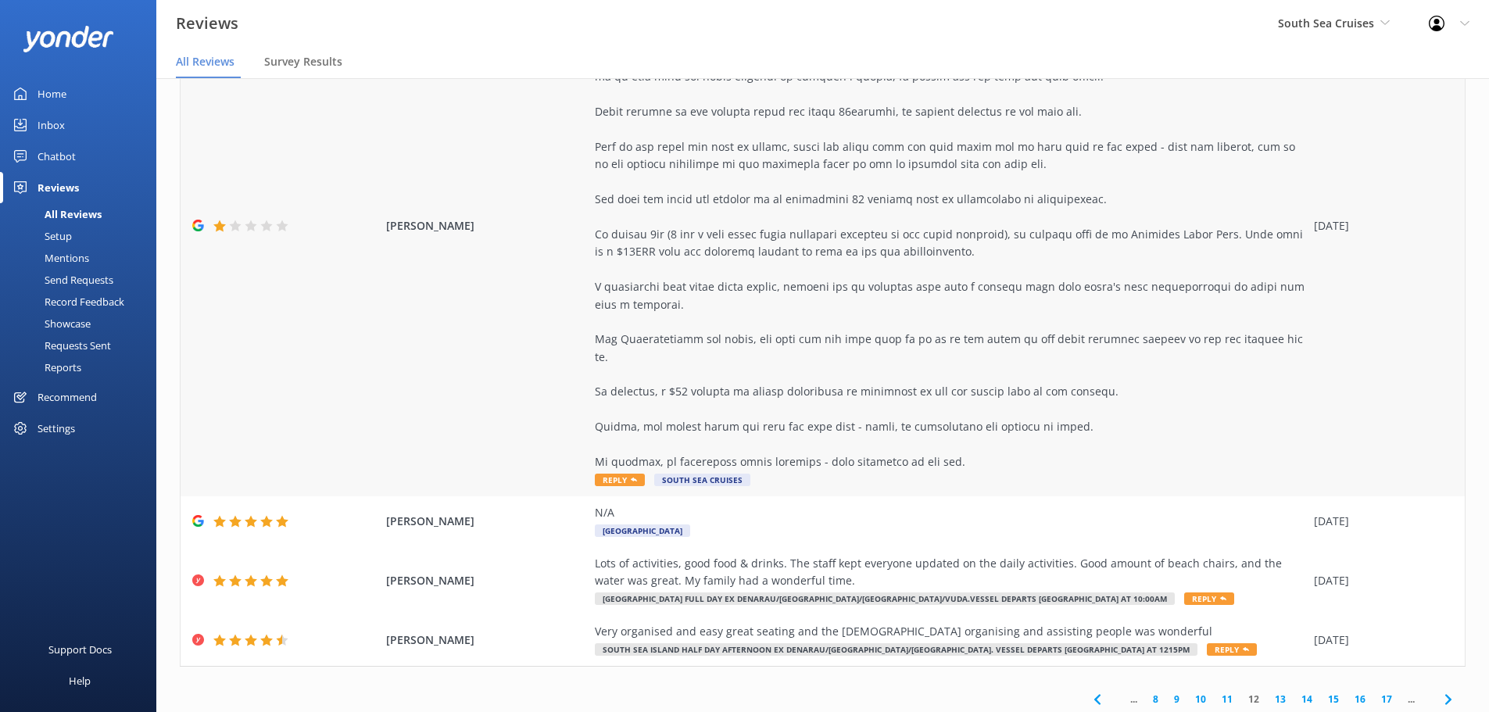
scroll to position [509, 0]
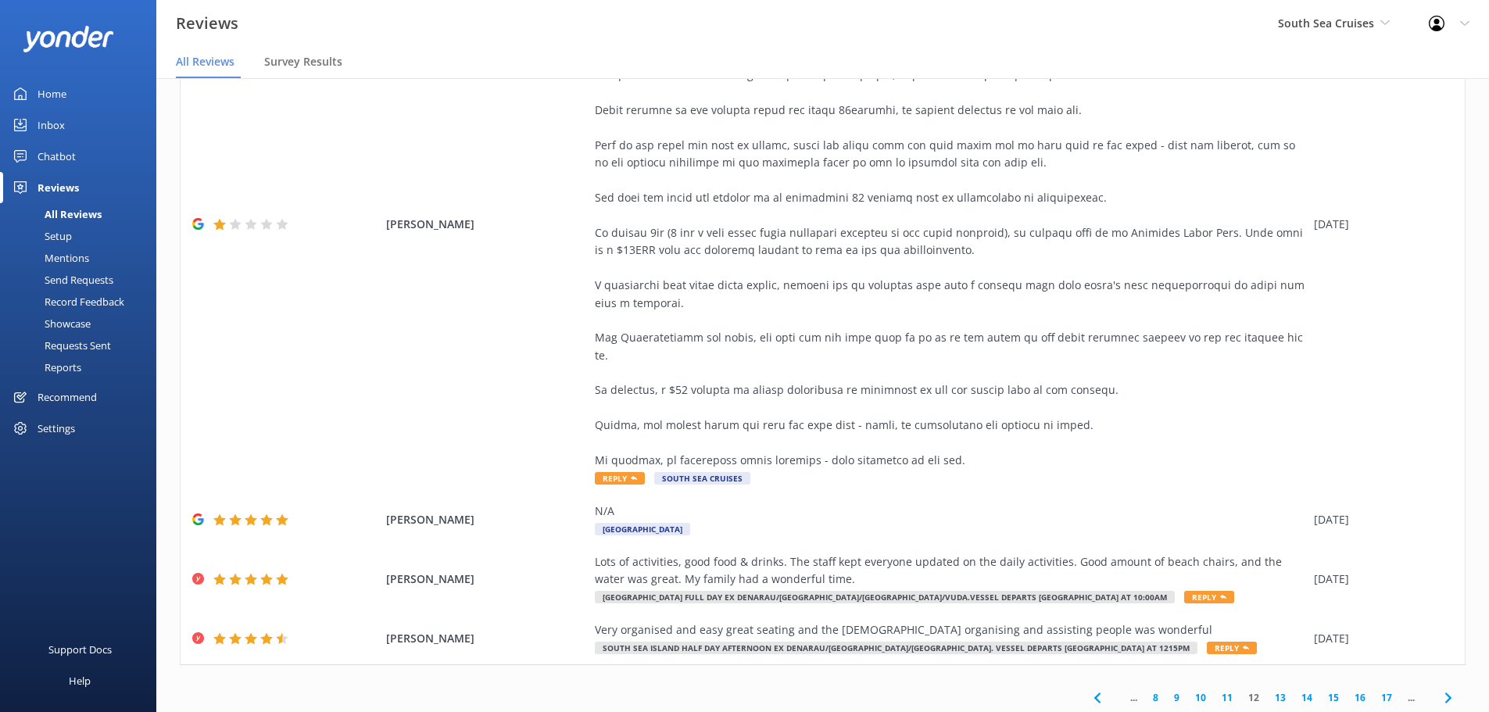
click at [1440, 688] on icon at bounding box center [1448, 697] width 19 height 19
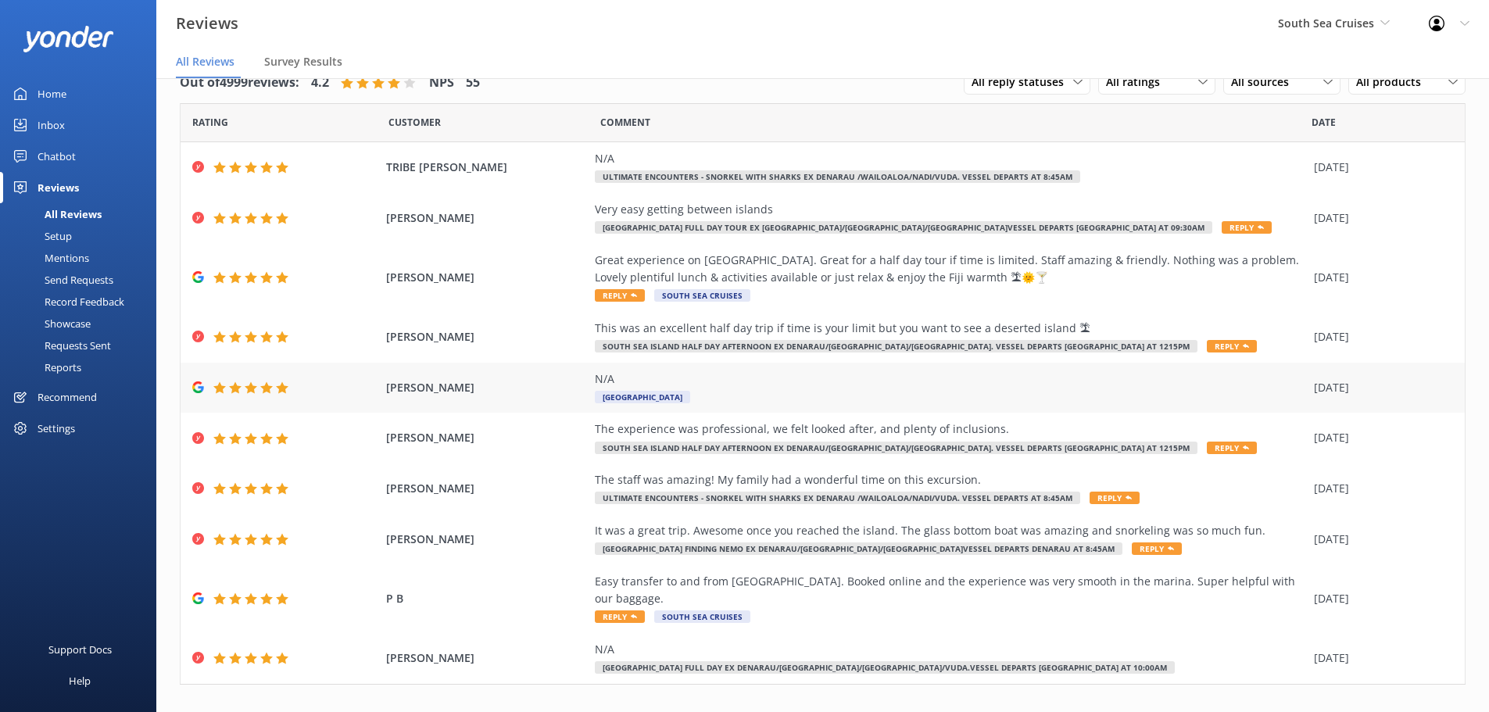
scroll to position [37, 0]
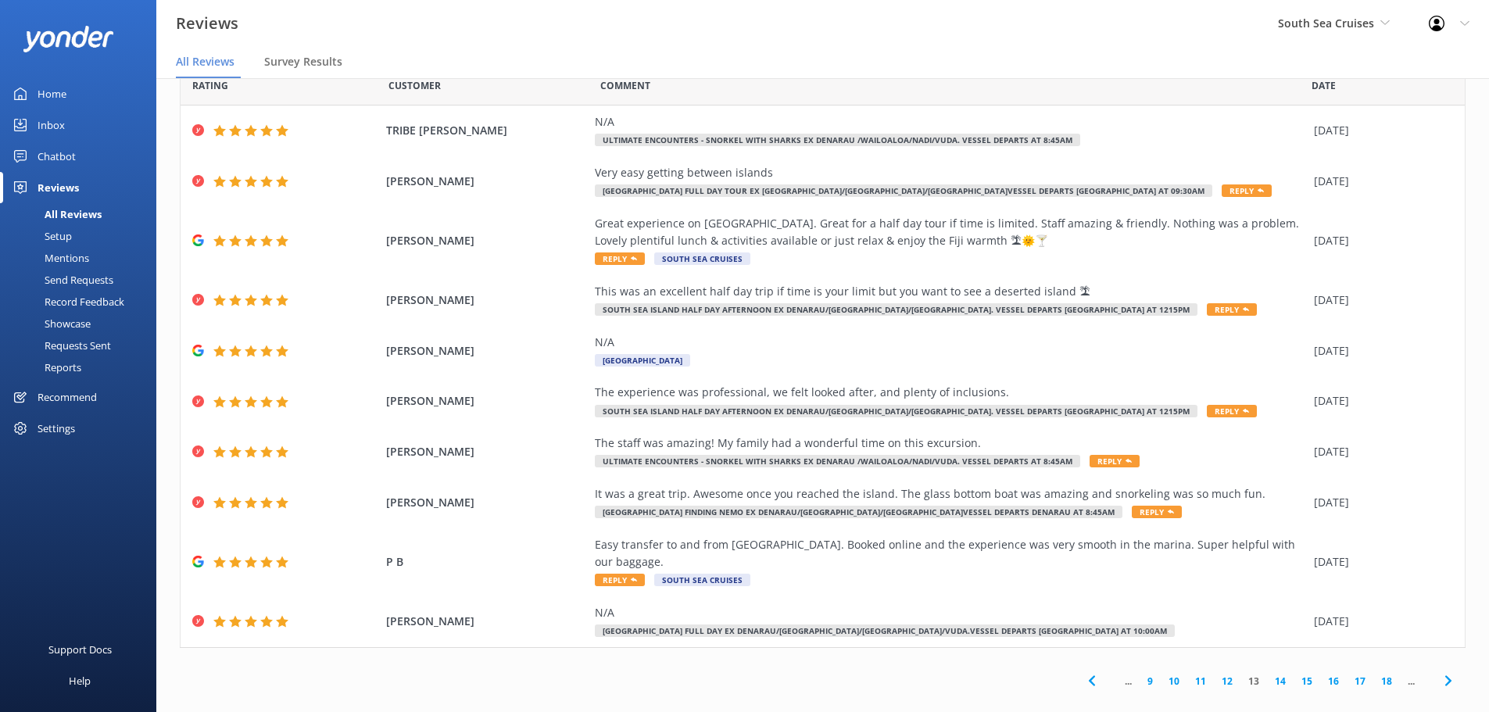
click at [1439, 671] on icon at bounding box center [1448, 680] width 19 height 19
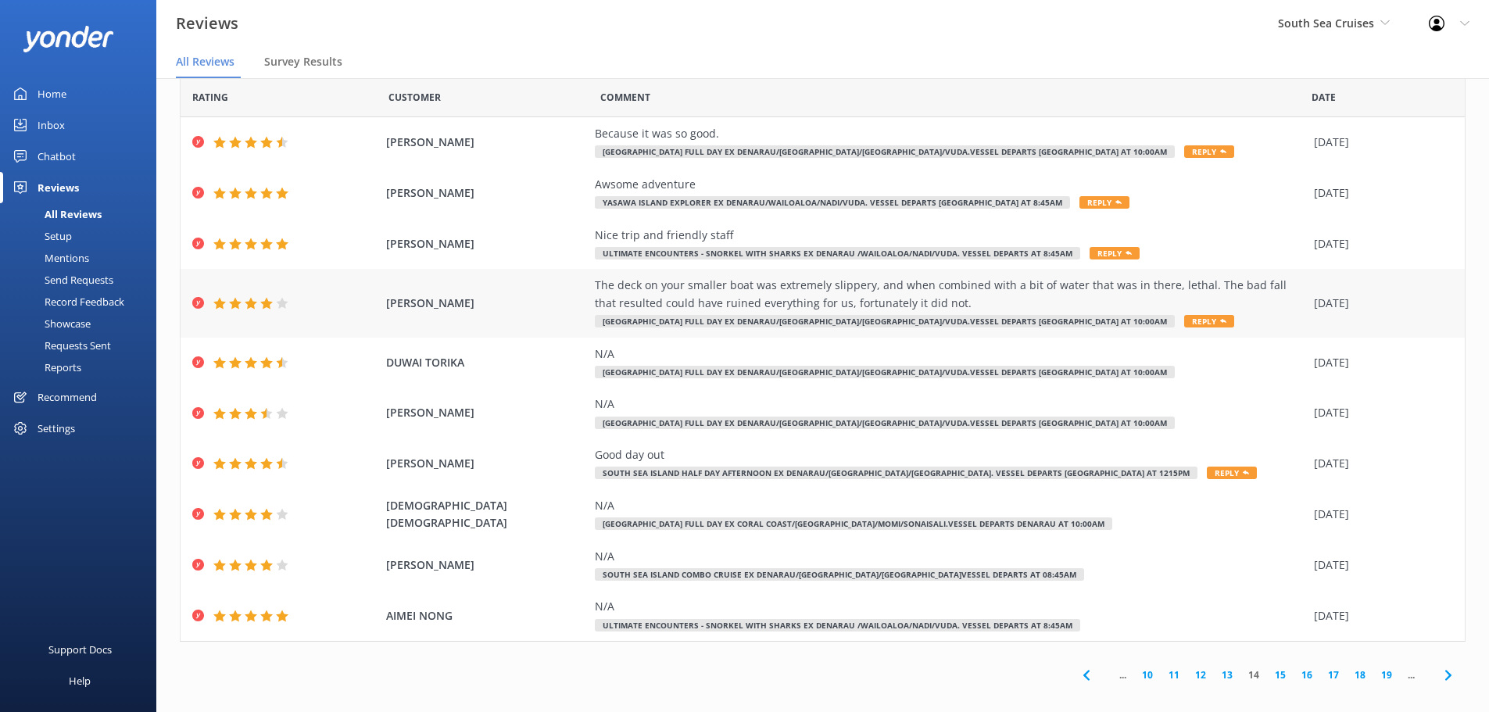
scroll to position [37, 0]
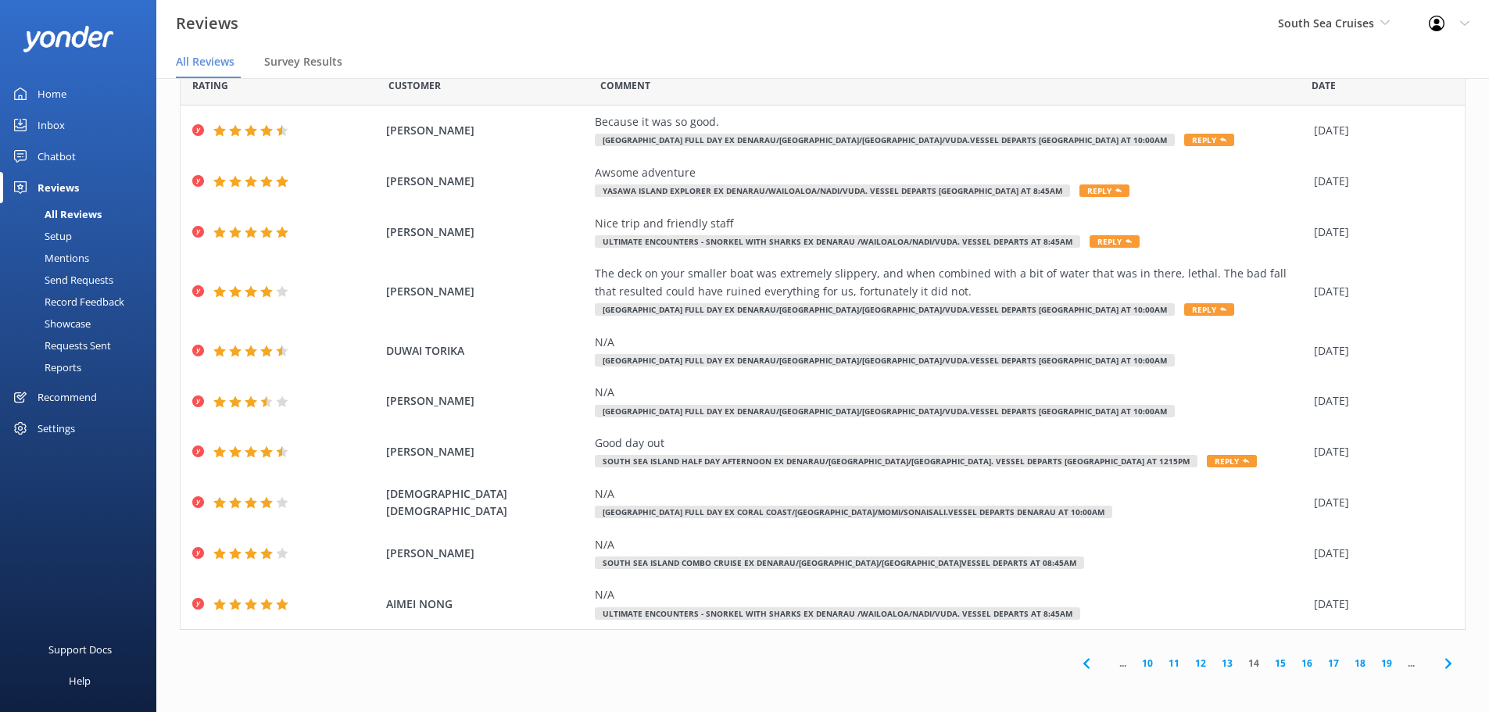
click at [1441, 665] on icon at bounding box center [1448, 663] width 19 height 19
